Goal: Navigation & Orientation: Find specific page/section

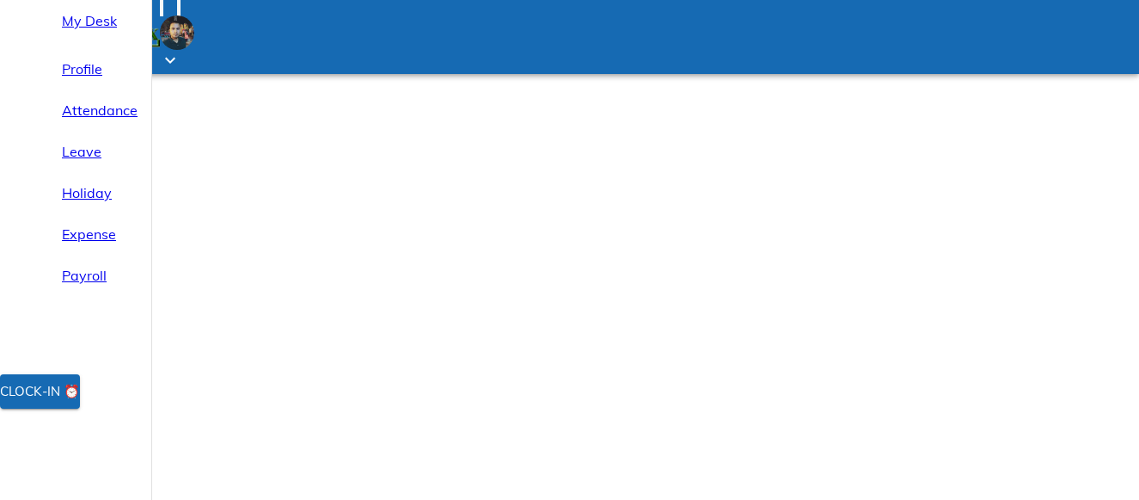
select select "9"
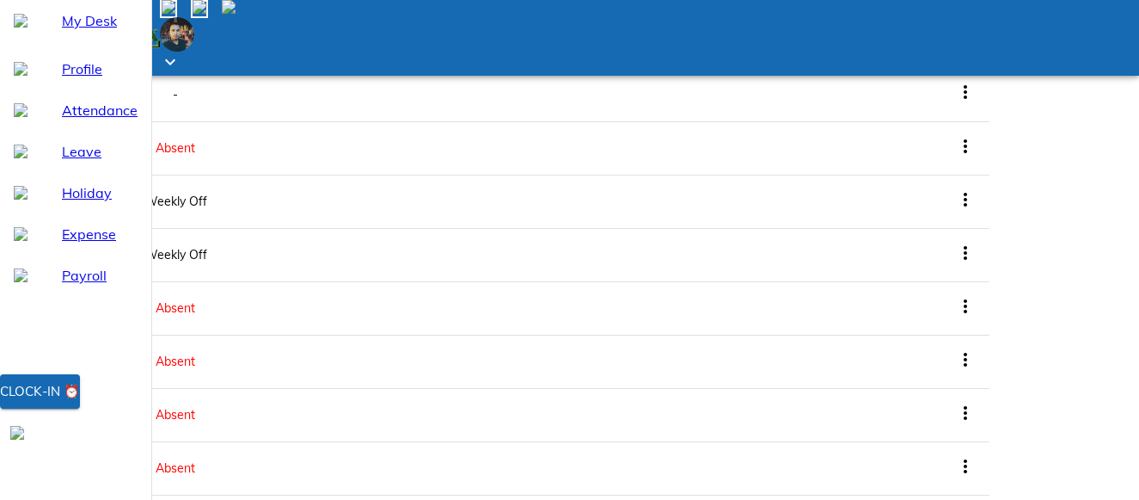
scroll to position [762, 0]
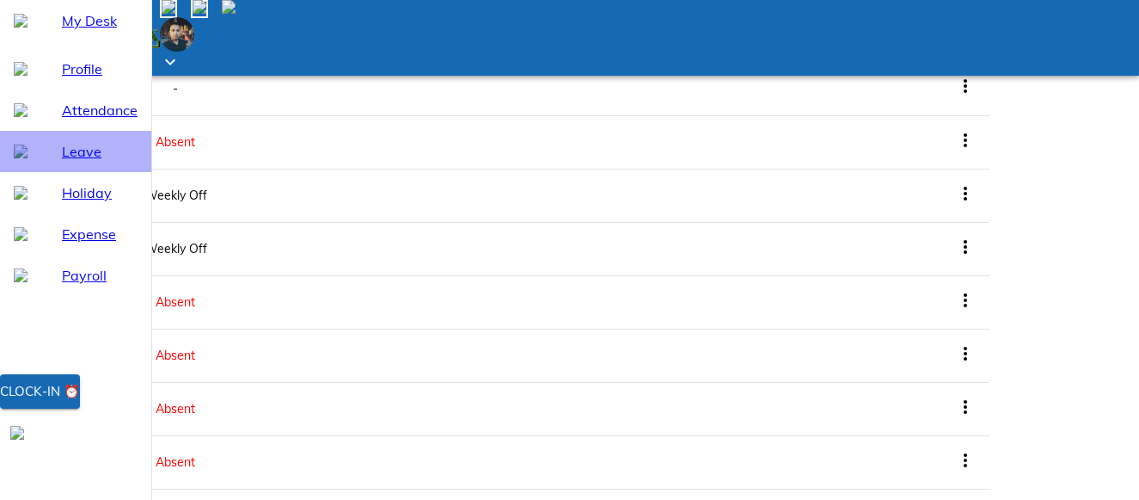
click at [63, 162] on span "Leave" at bounding box center [100, 151] width 76 height 21
select select "9"
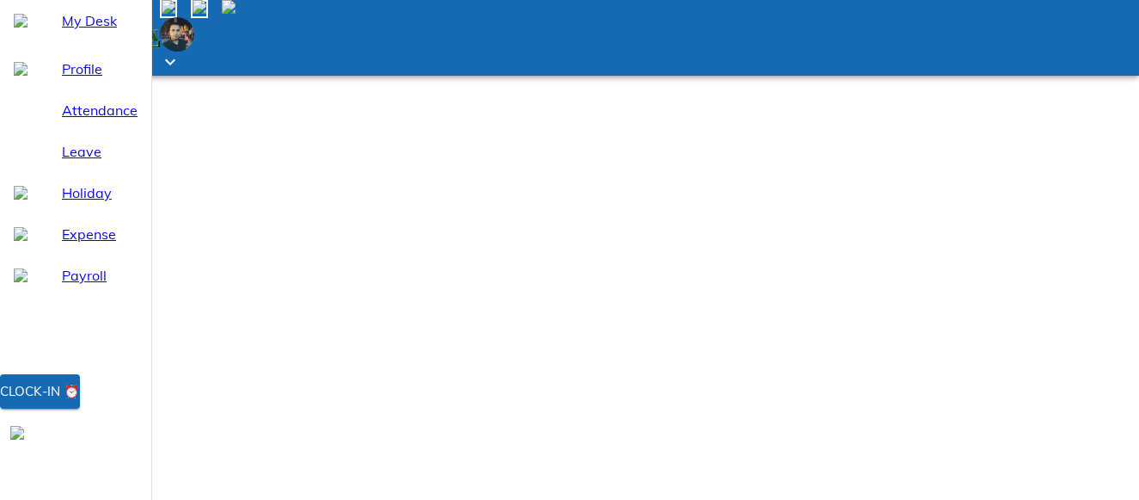
scroll to position [197, 0]
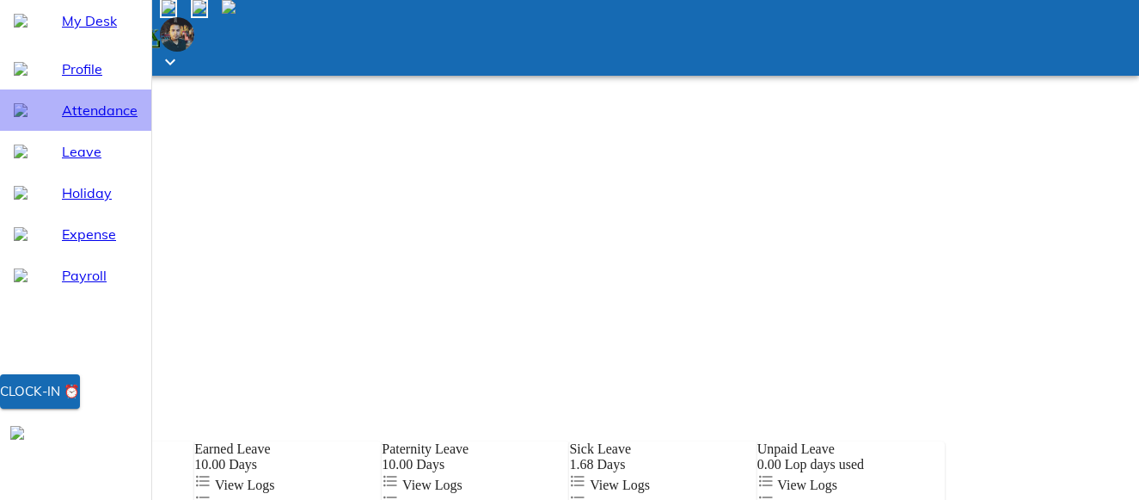
click at [97, 120] on span "Attendance" at bounding box center [100, 110] width 76 height 21
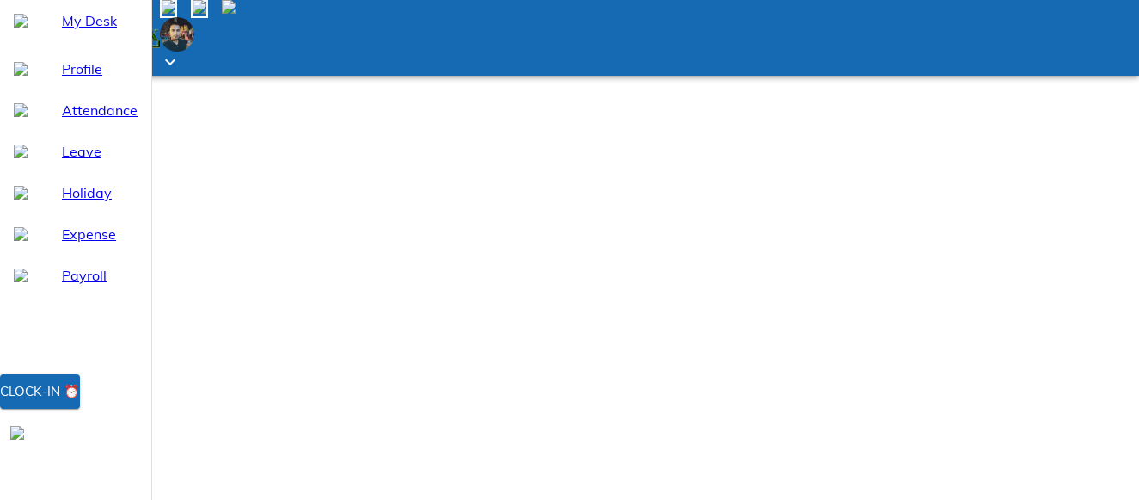
select select "9"
click at [88, 31] on span "My Desk" at bounding box center [100, 20] width 76 height 21
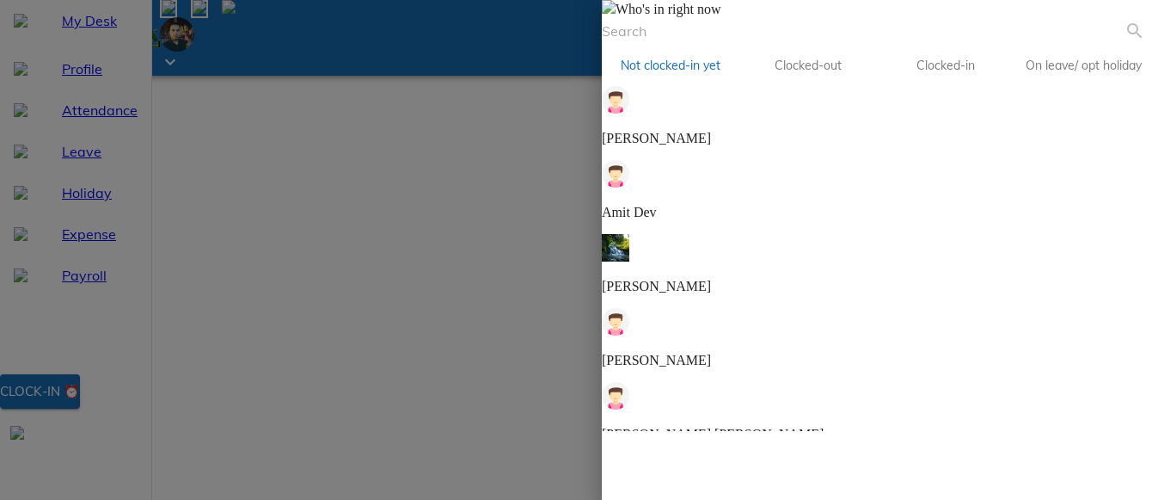
click at [752, 382] on div "[PERSON_NAME] [PERSON_NAME]" at bounding box center [877, 412] width 550 height 60
click at [1004, 77] on span "Clocked-in" at bounding box center [946, 65] width 117 height 21
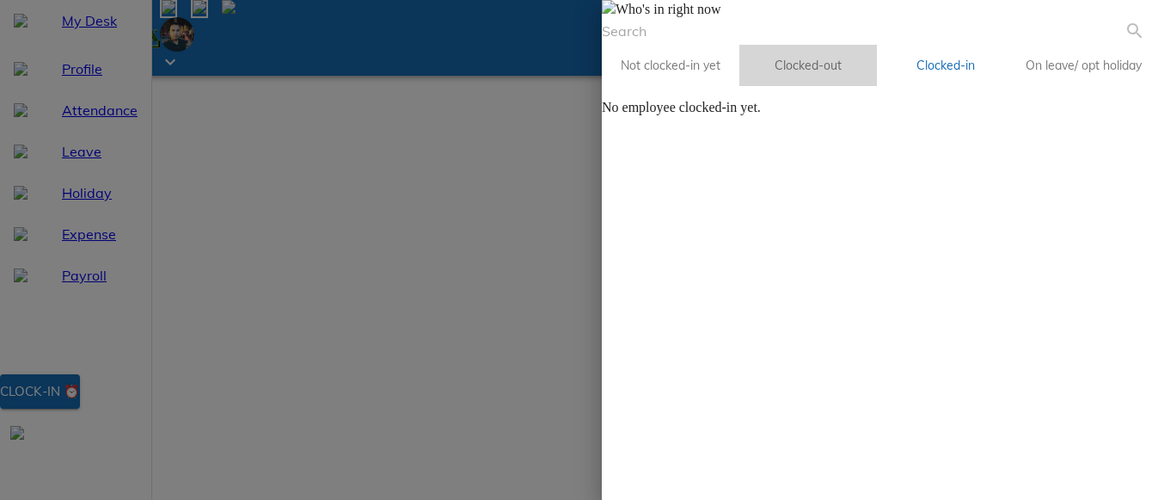
click at [867, 77] on span "Clocked-out" at bounding box center [808, 65] width 117 height 21
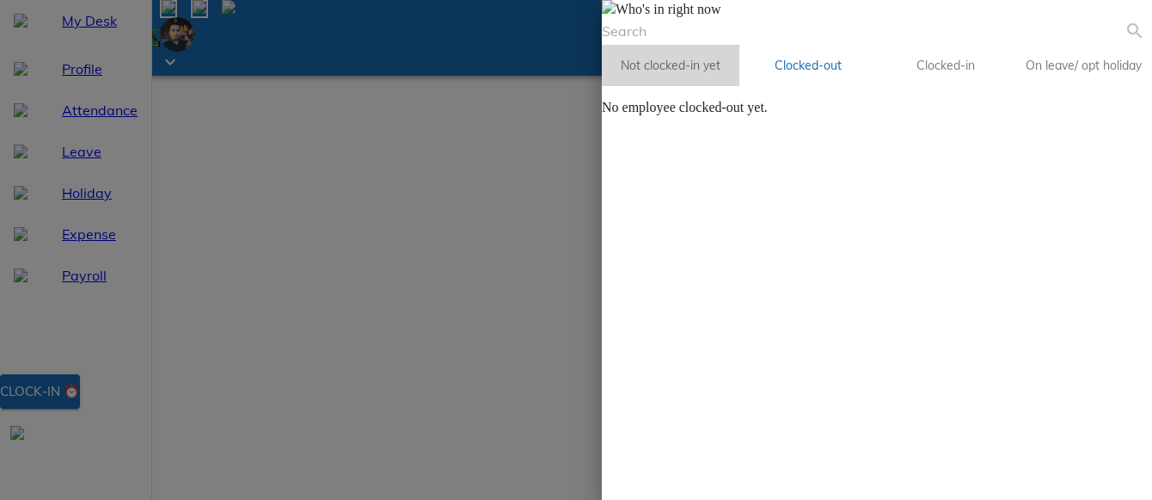
click at [729, 77] on span "Not clocked-in yet" at bounding box center [670, 65] width 117 height 21
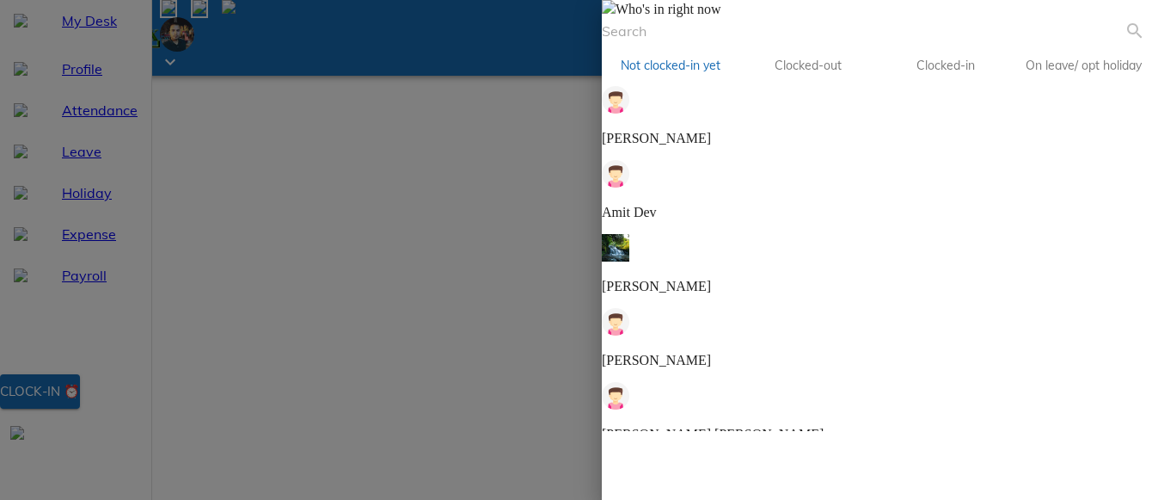
click at [1143, 431] on div "Who's in right now Not clocked-in yet Clocked-out Clocked-in On leave/ opt holi…" at bounding box center [877, 215] width 550 height 431
click at [500, 200] on div at bounding box center [576, 250] width 1152 height 500
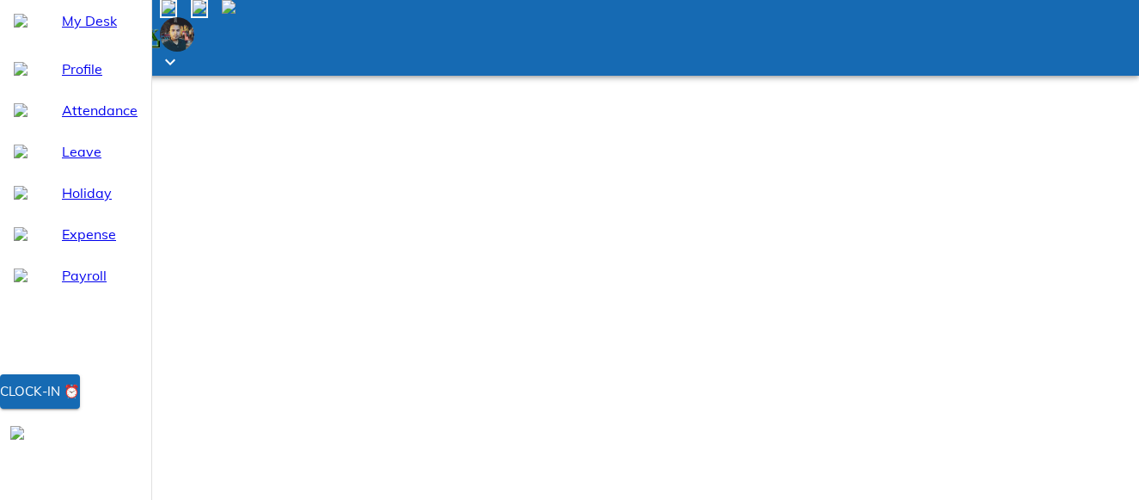
drag, startPoint x: 1139, startPoint y: 481, endPoint x: 620, endPoint y: 421, distance: 522.0
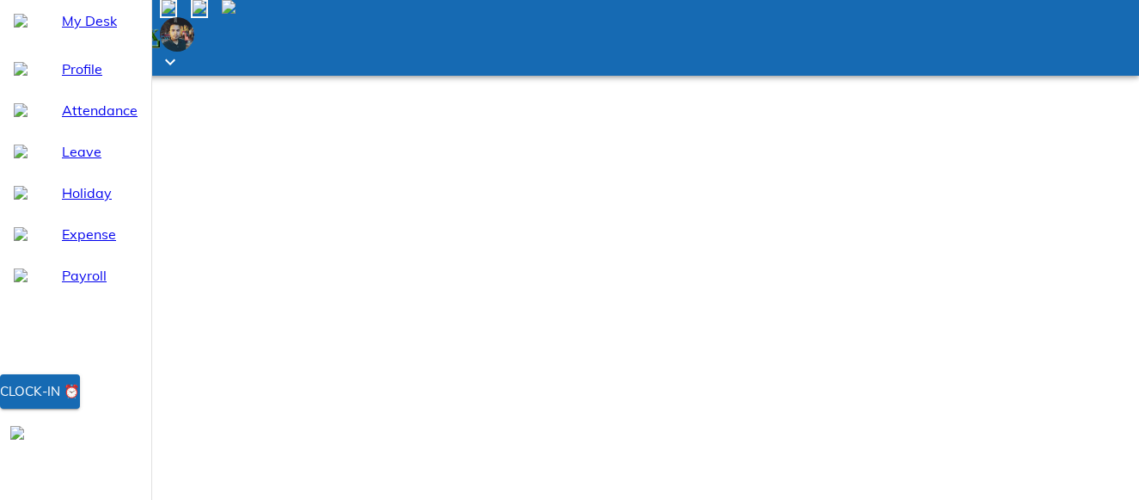
drag, startPoint x: 620, startPoint y: 421, endPoint x: 605, endPoint y: 464, distance: 44.6
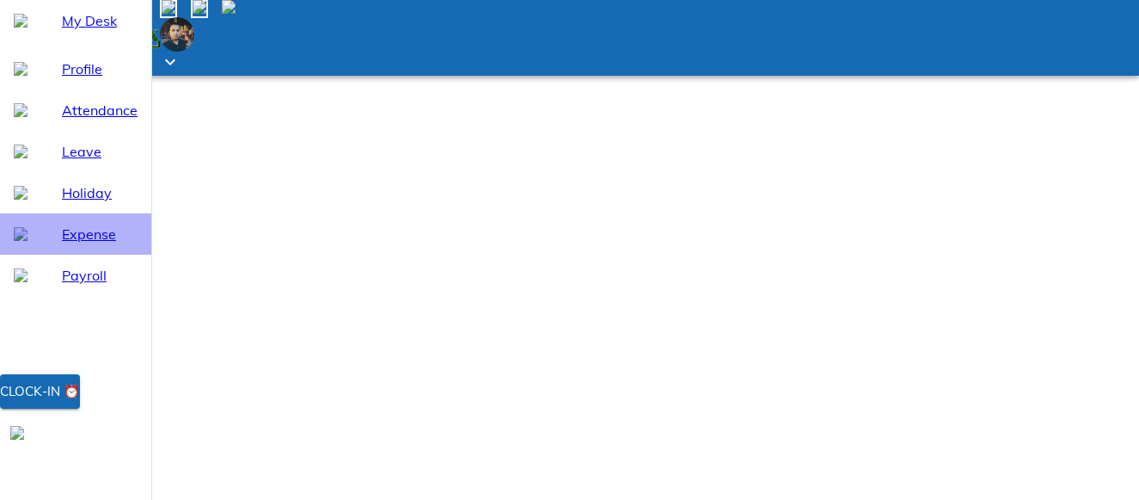
click at [83, 255] on div "Expense" at bounding box center [75, 233] width 151 height 41
select select "9"
click at [83, 255] on div "Expense" at bounding box center [75, 233] width 151 height 41
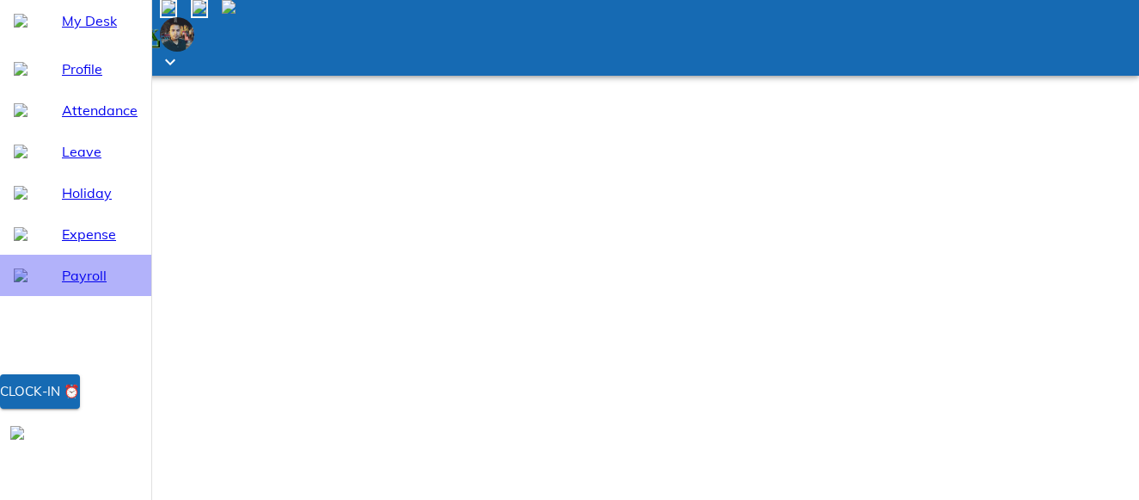
click at [68, 286] on span "Payroll" at bounding box center [100, 275] width 76 height 21
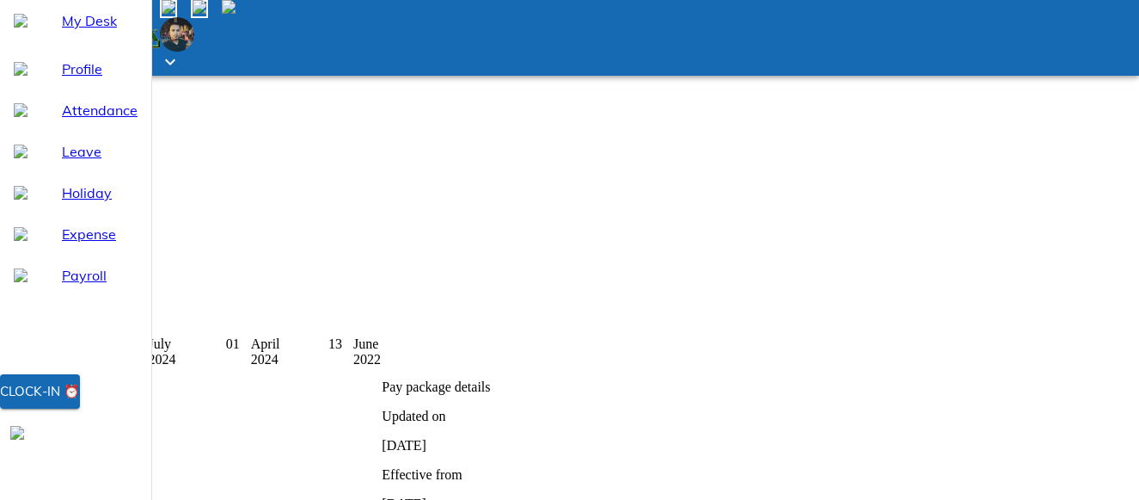
scroll to position [292, 0]
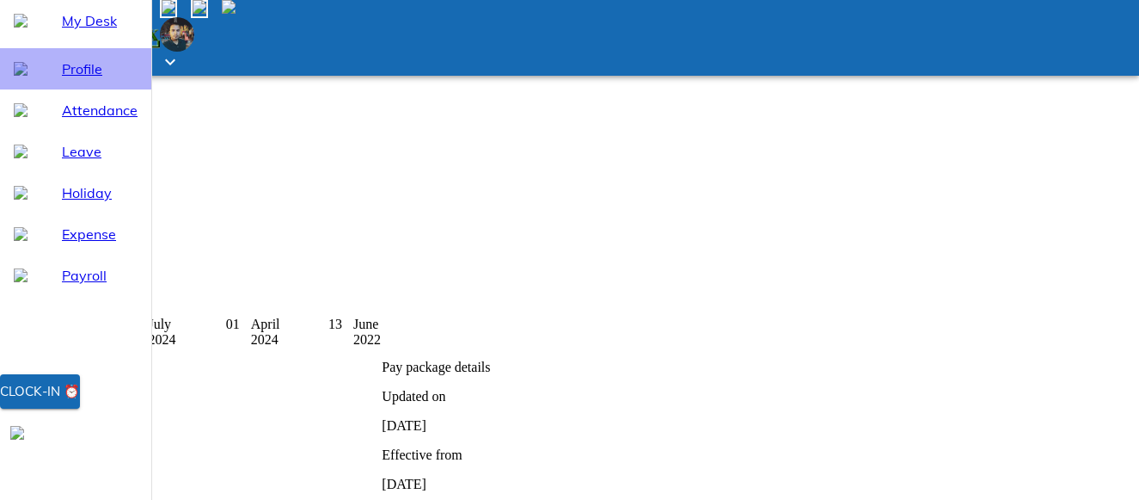
click at [71, 79] on span "Profile" at bounding box center [100, 68] width 76 height 21
